Goal: Task Accomplishment & Management: Use online tool/utility

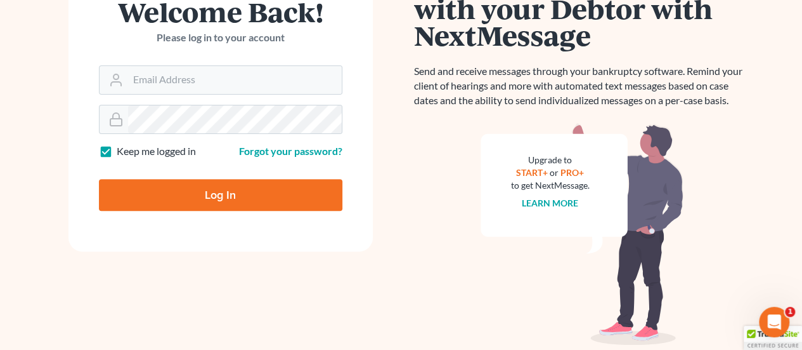
scroll to position [190, 0]
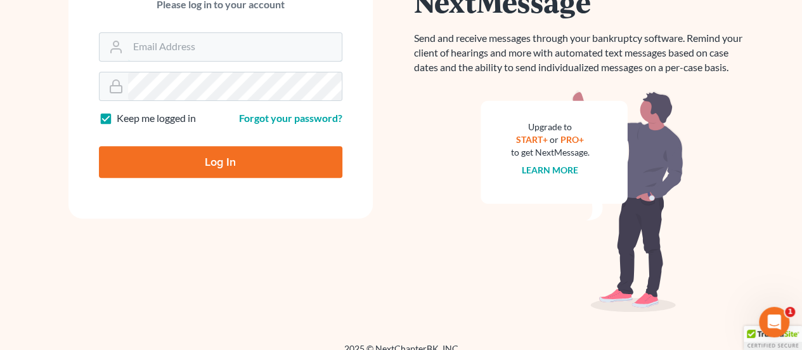
type input "[EMAIL_ADDRESS][DOMAIN_NAME]"
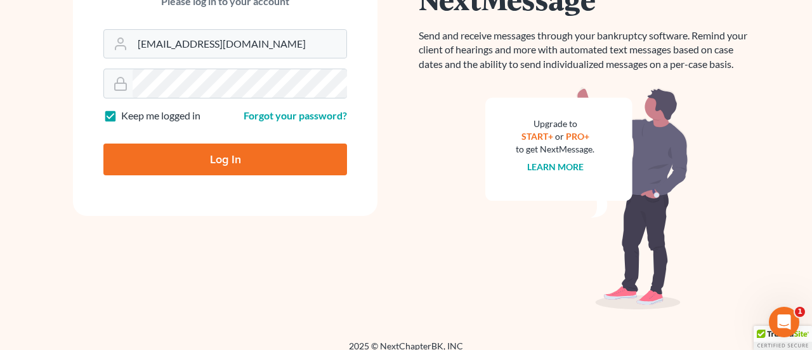
click at [209, 156] on input "Log In" at bounding box center [225, 159] width 244 height 32
type input "Thinking..."
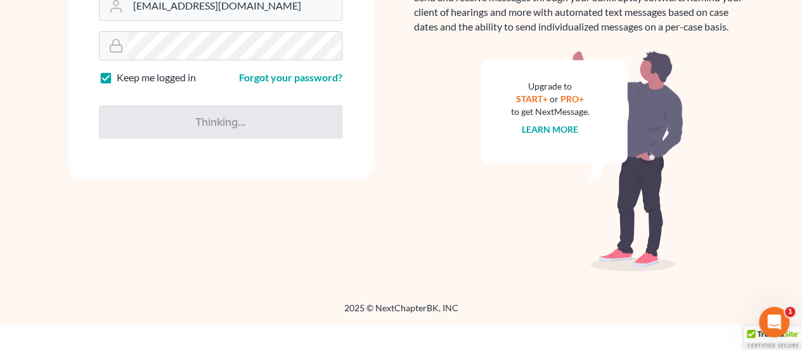
scroll to position [192, 0]
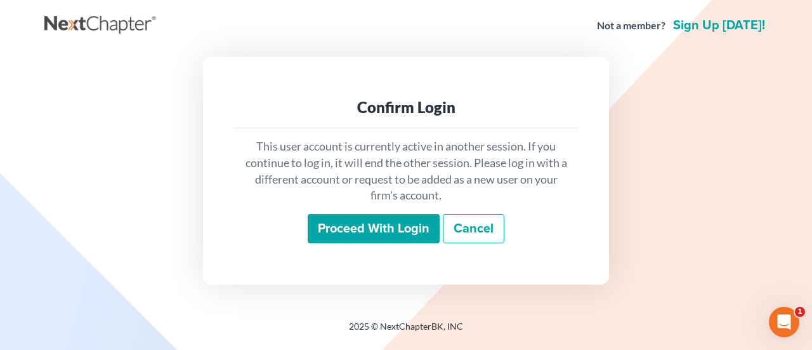
click at [413, 234] on input "Proceed with login" at bounding box center [374, 228] width 132 height 29
